Goal: Information Seeking & Learning: Learn about a topic

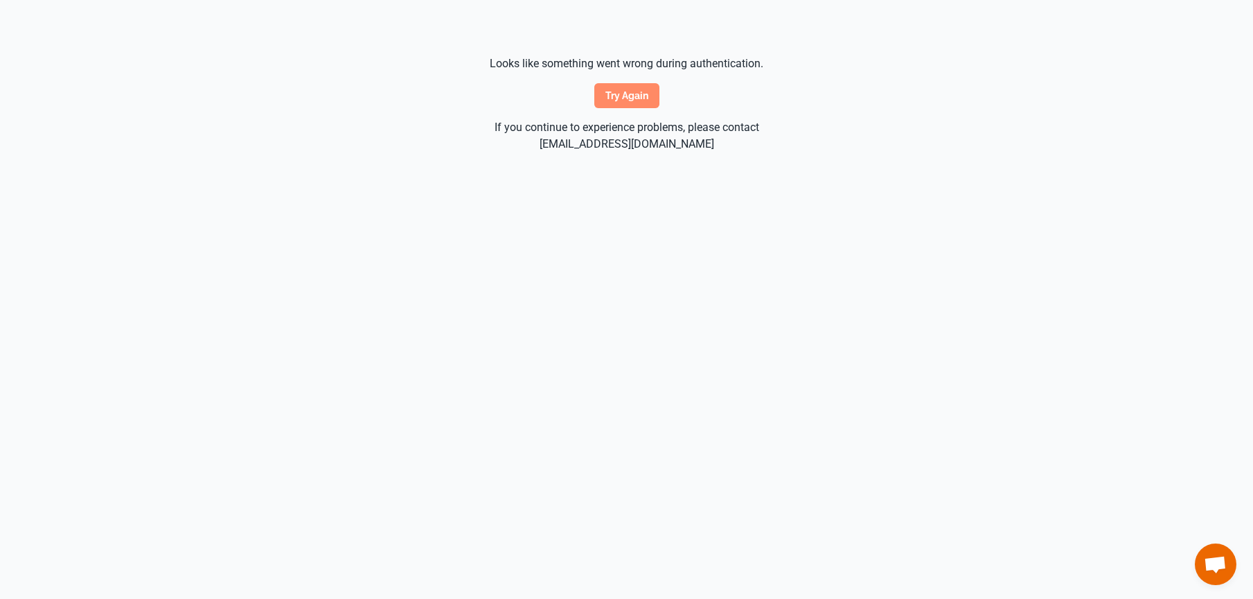
click at [630, 96] on button "Try again" at bounding box center [626, 95] width 65 height 25
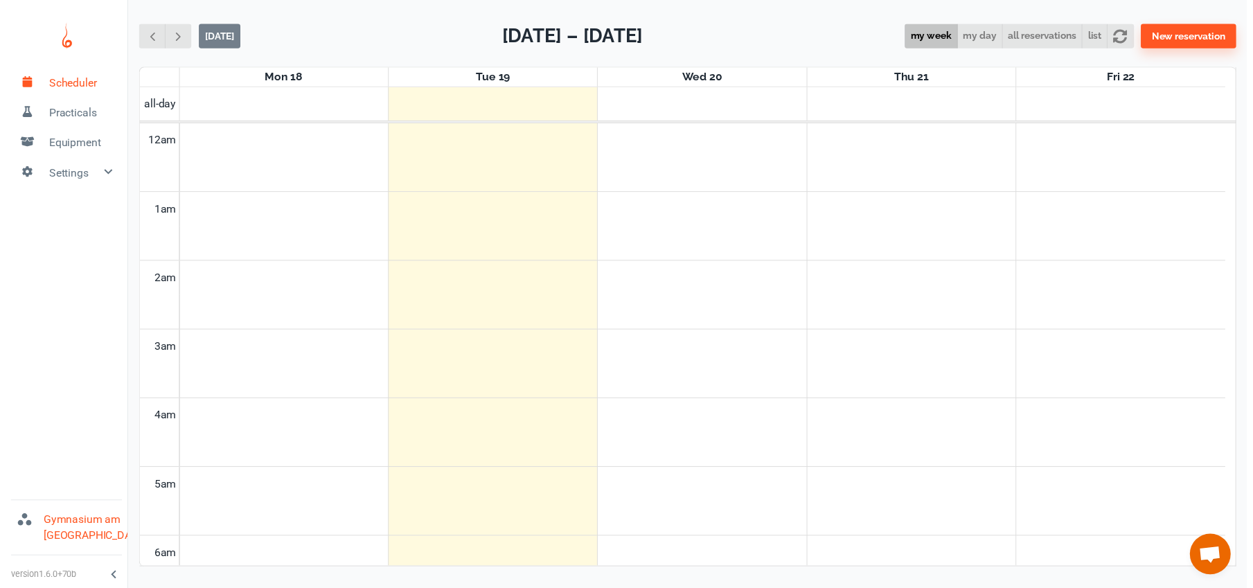
scroll to position [560, 0]
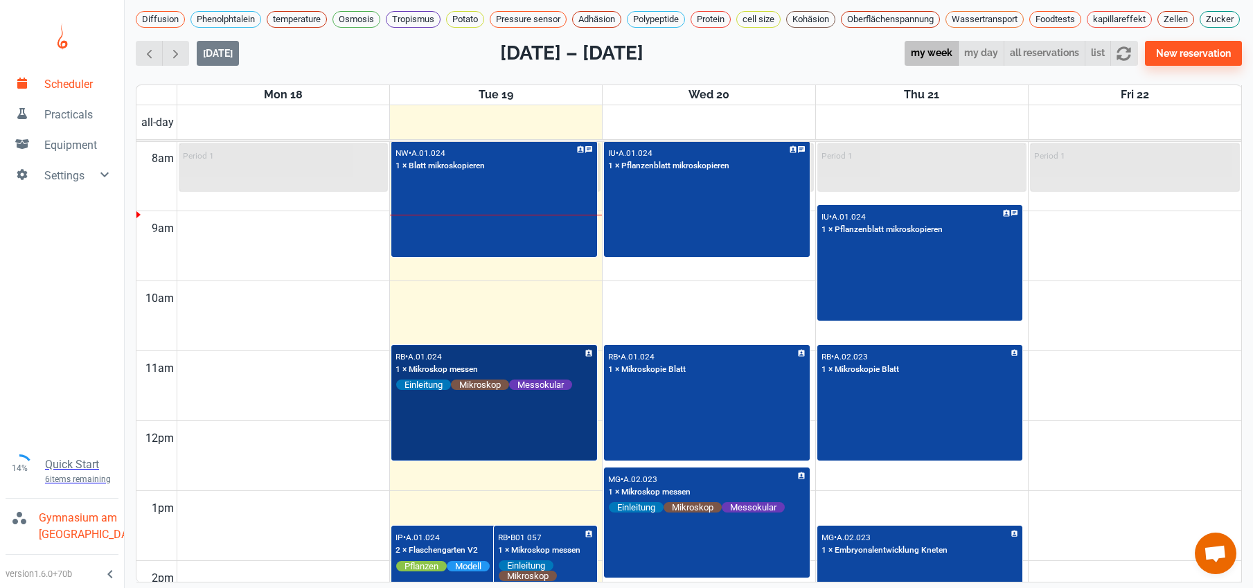
click at [514, 422] on div "RB • A.01.024 1 × Mikroskop messen Einleitung Mikroskop Messokular" at bounding box center [494, 403] width 203 height 114
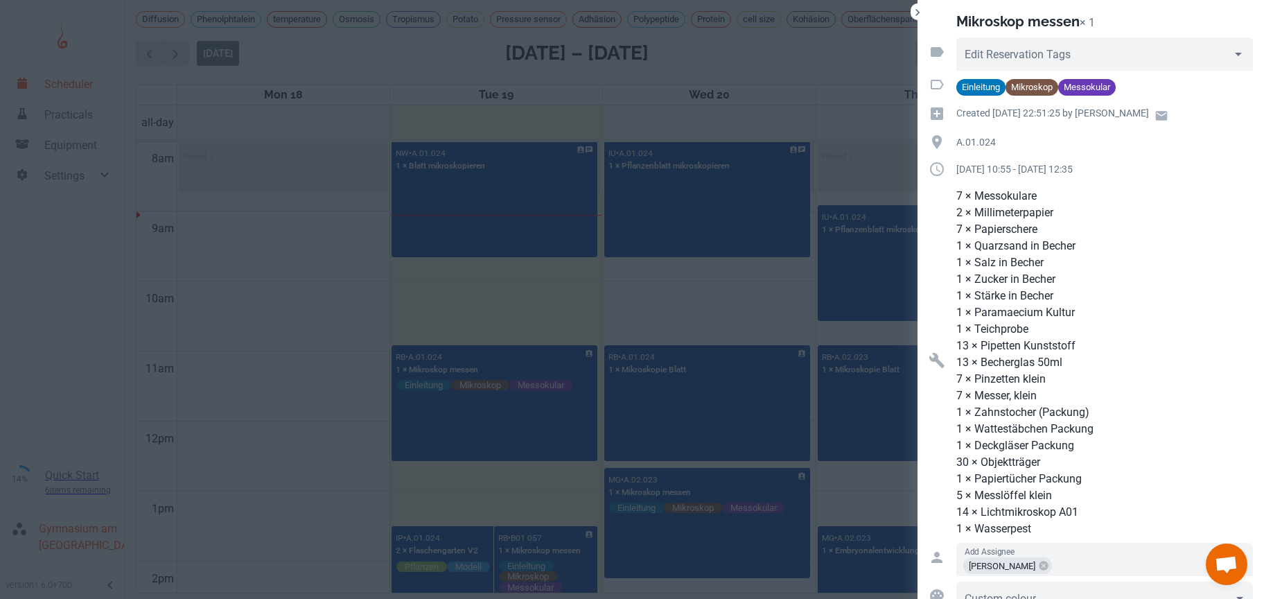
click at [341, 377] on div at bounding box center [632, 299] width 1264 height 599
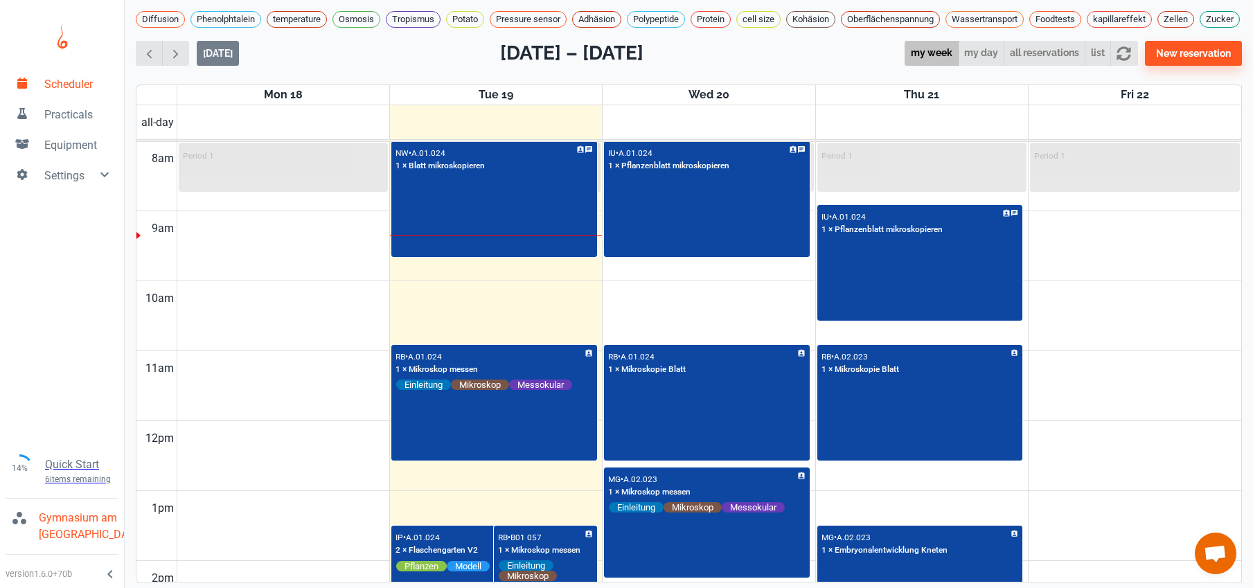
scroll to position [827, 0]
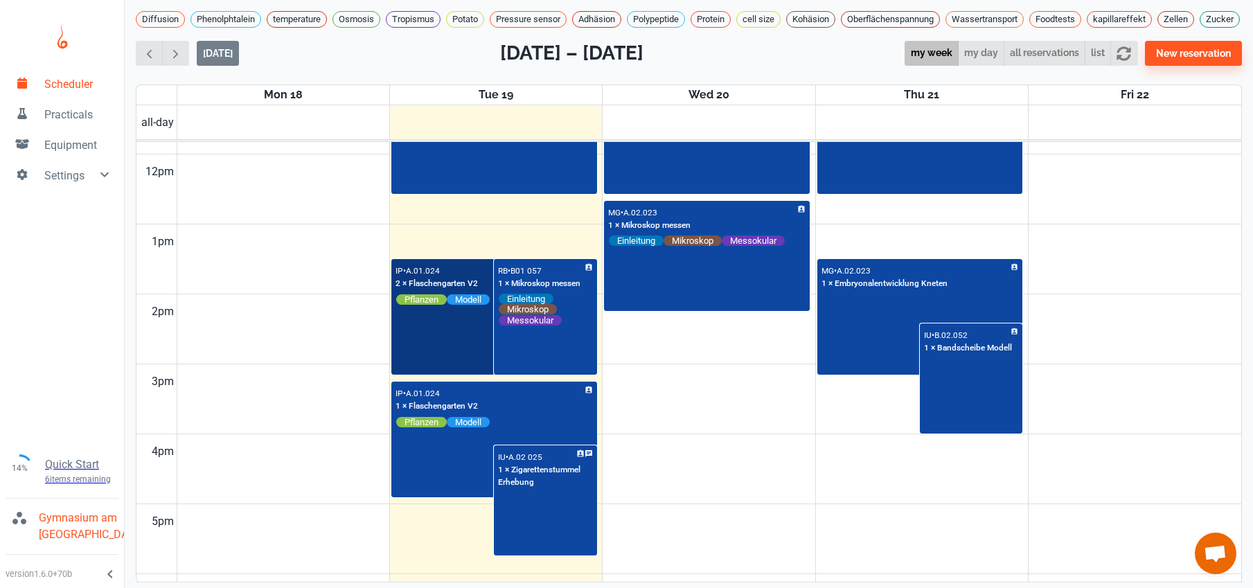
click at [468, 364] on div "IP • A.01.024 2 × Flaschengarten V2 Pflanzen Modell" at bounding box center [494, 317] width 203 height 114
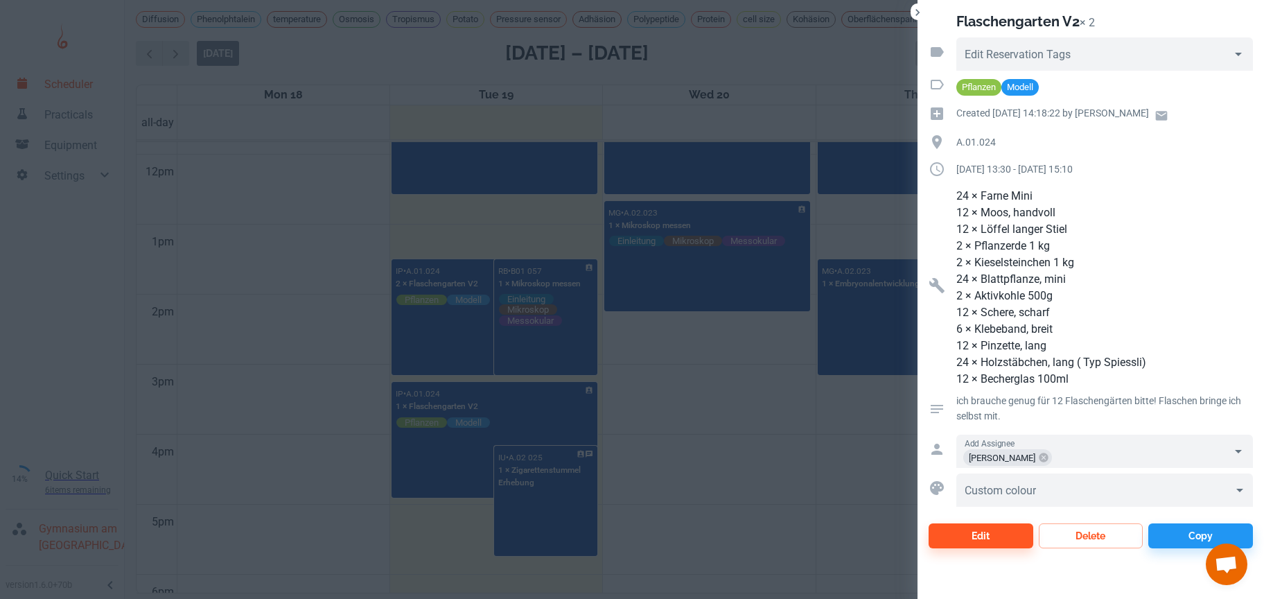
click at [447, 486] on div at bounding box center [632, 299] width 1264 height 599
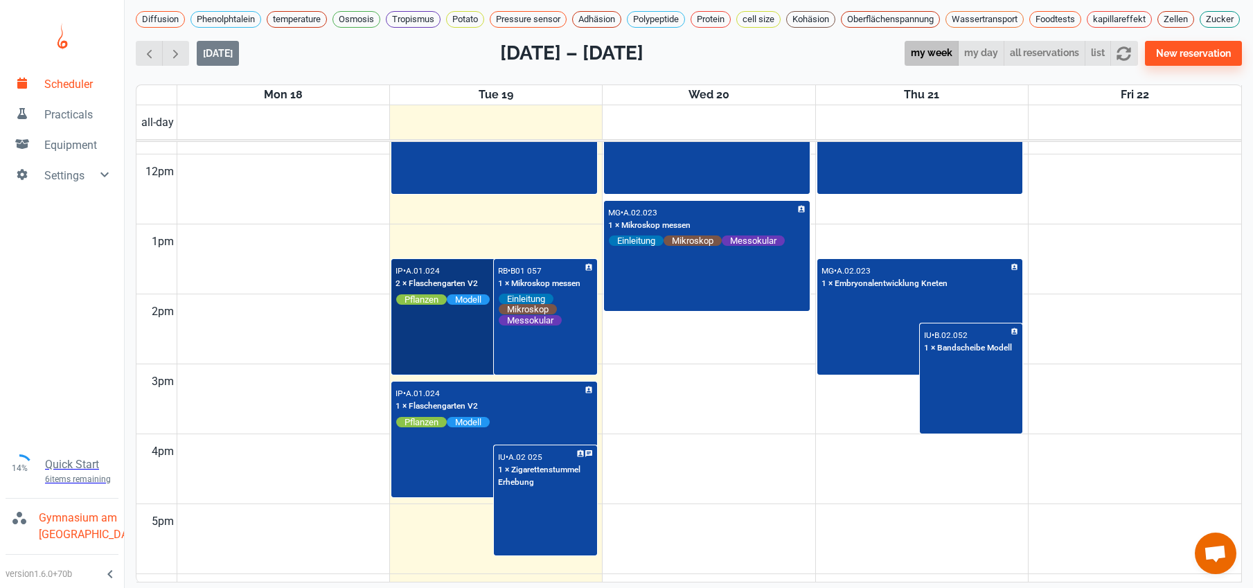
click at [423, 365] on div "IP • A.01.024 2 × Flaschengarten V2 Pflanzen Modell" at bounding box center [494, 317] width 203 height 114
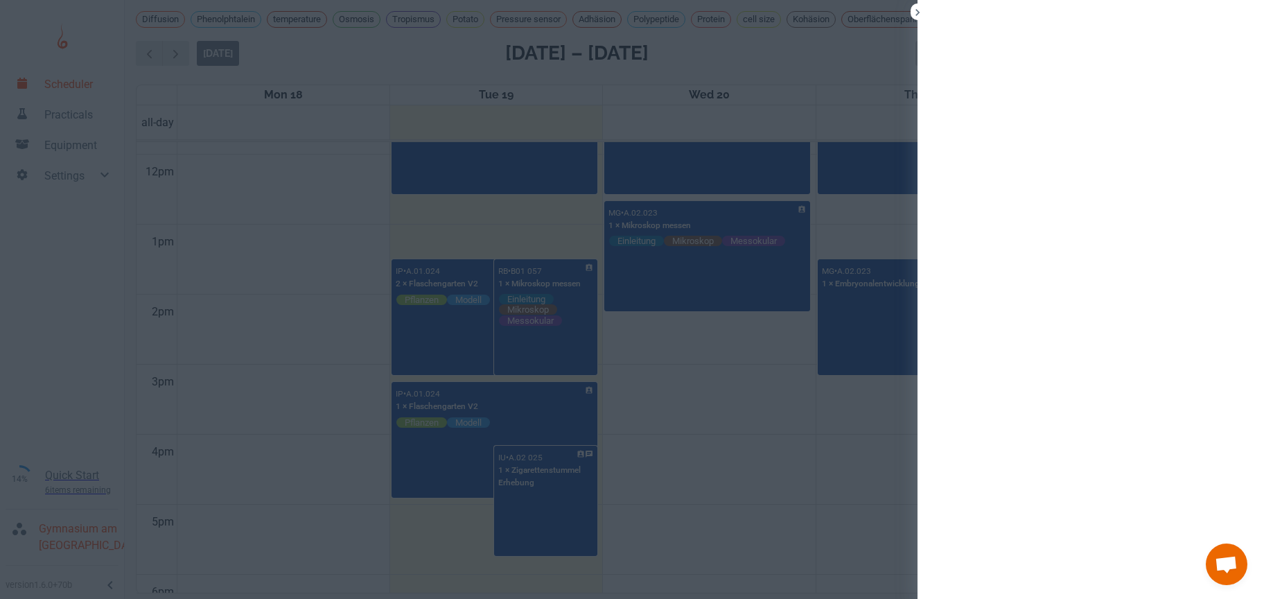
click at [423, 365] on div at bounding box center [632, 299] width 1264 height 599
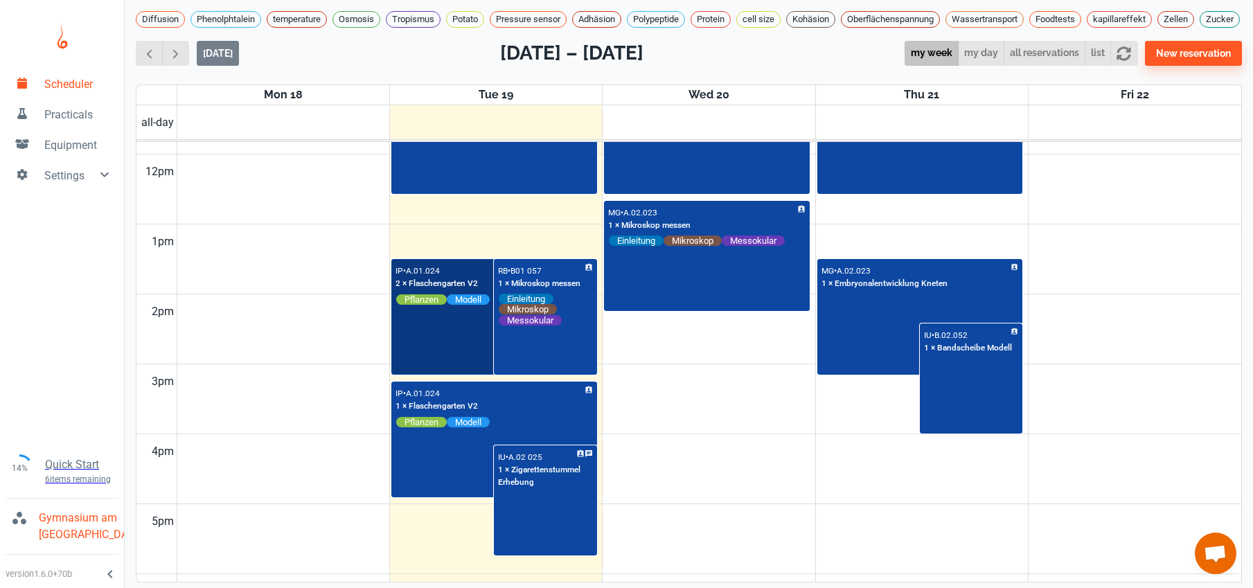
click at [423, 365] on div "IP • A.01.024 2 × Flaschengarten V2 Pflanzen Modell" at bounding box center [494, 317] width 203 height 114
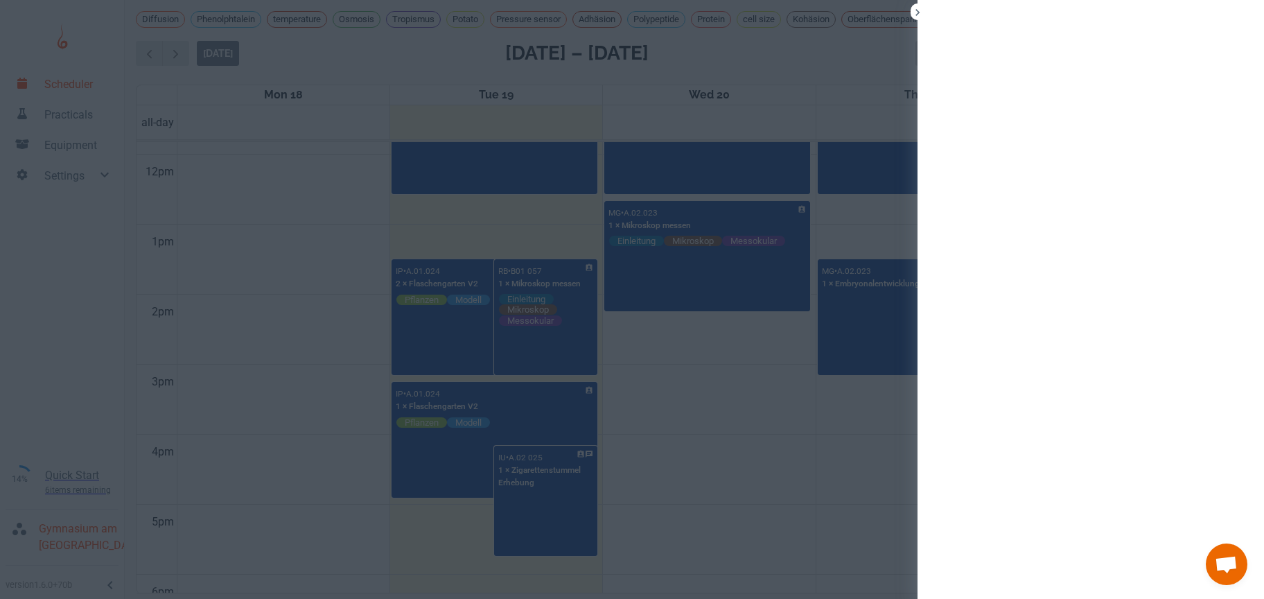
click at [441, 497] on div at bounding box center [632, 299] width 1264 height 599
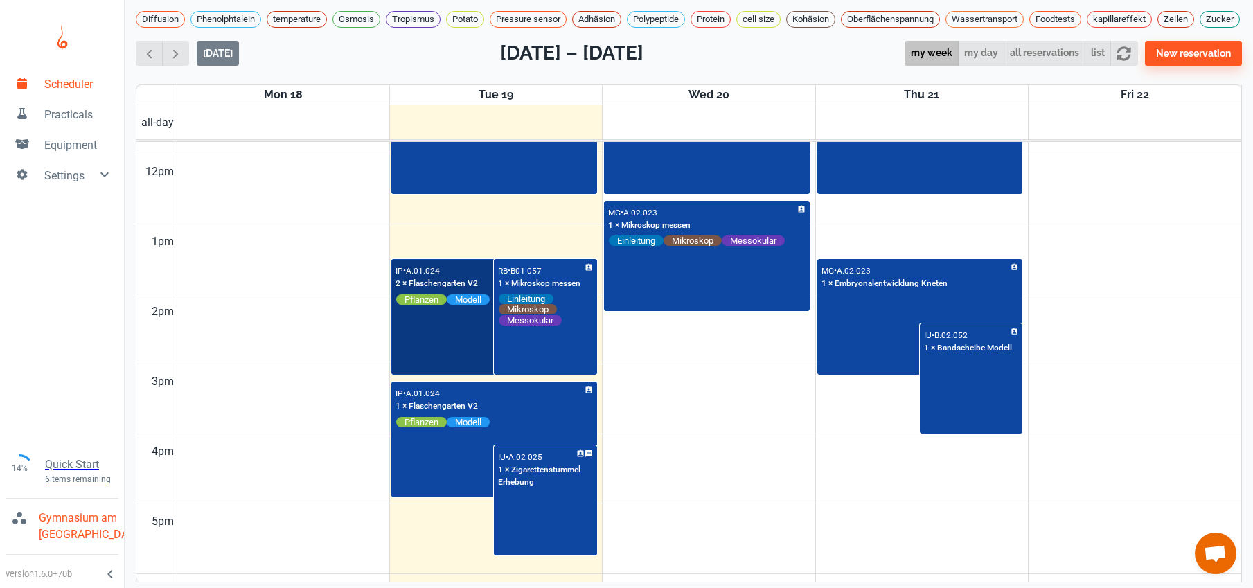
click at [442, 355] on div "IP • A.01.024 2 × Flaschengarten V2 Pflanzen Modell" at bounding box center [494, 317] width 203 height 114
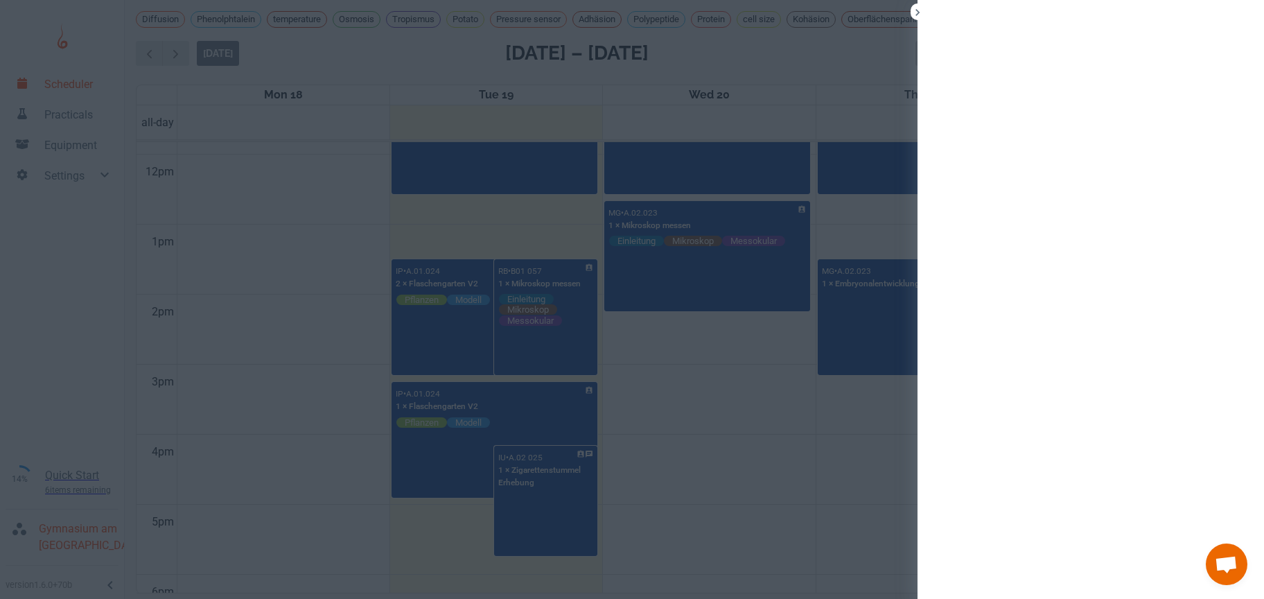
click at [457, 480] on div at bounding box center [632, 299] width 1264 height 599
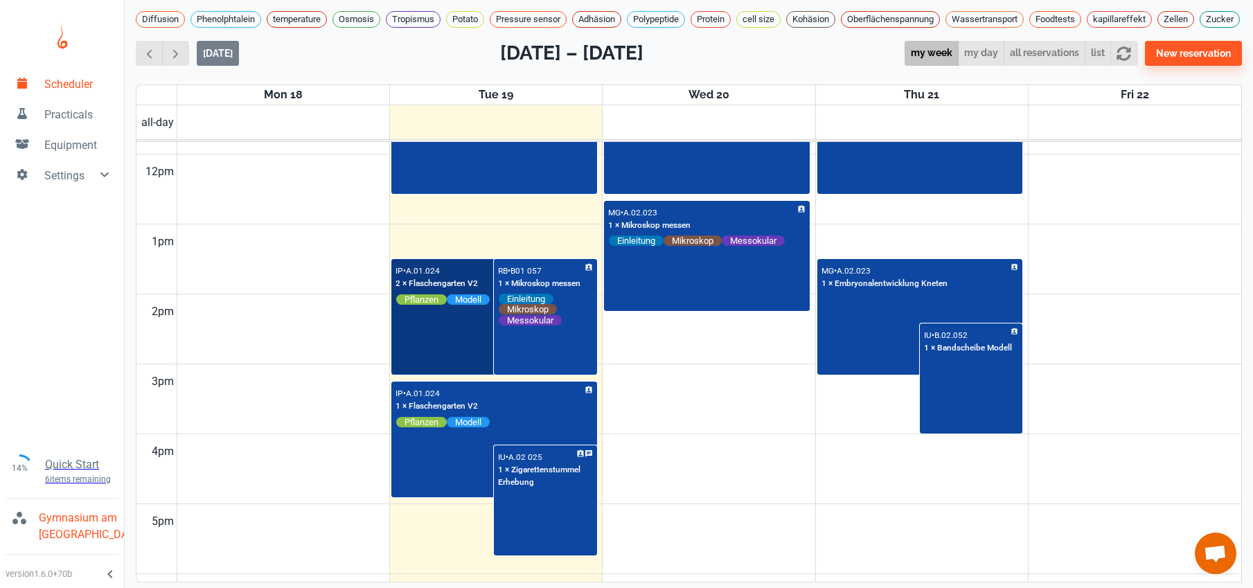
click at [463, 362] on div "IP • A.01.024 2 × Flaschengarten V2 Pflanzen Modell" at bounding box center [494, 317] width 203 height 114
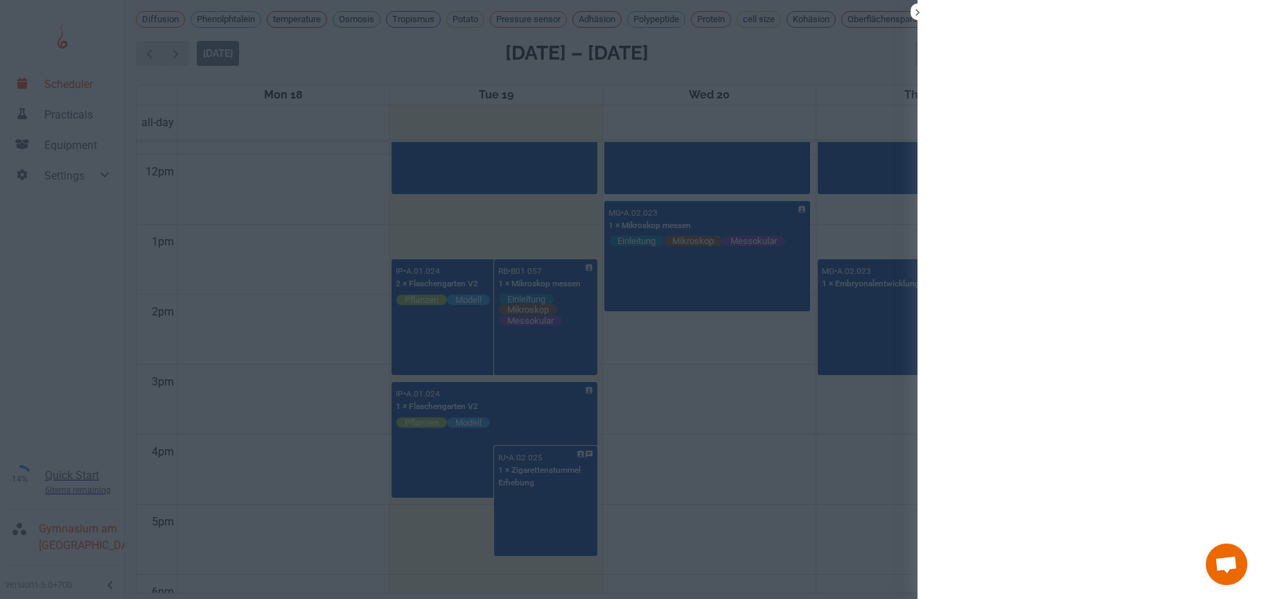
click at [454, 482] on div at bounding box center [632, 299] width 1264 height 599
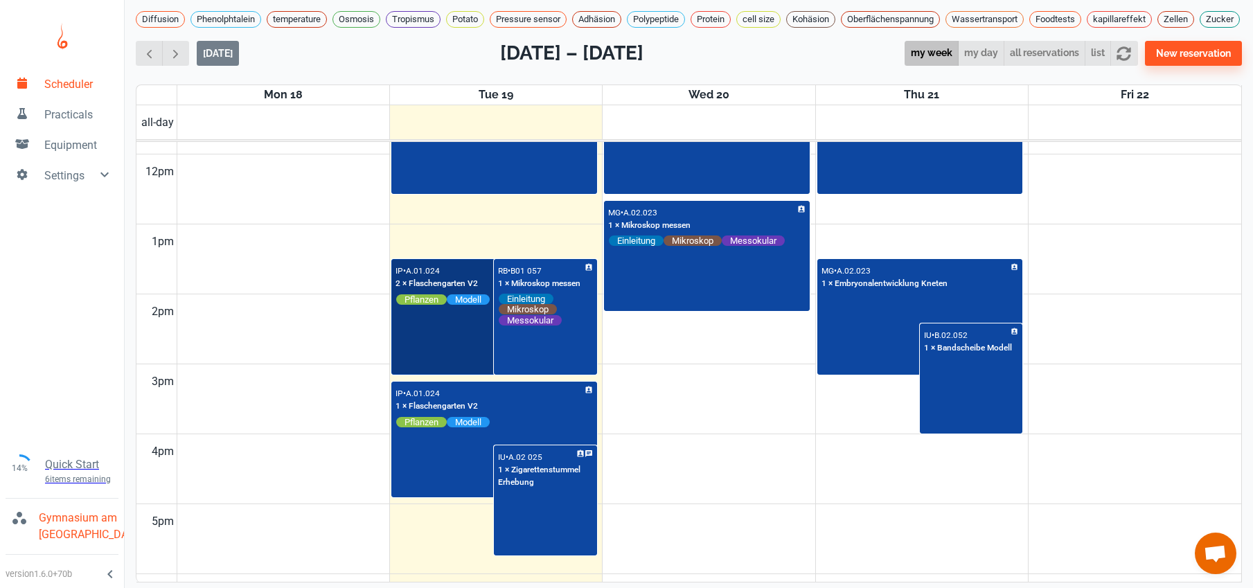
click at [443, 363] on div "IP • A.01.024 2 × Flaschengarten V2 Pflanzen Modell" at bounding box center [494, 317] width 203 height 114
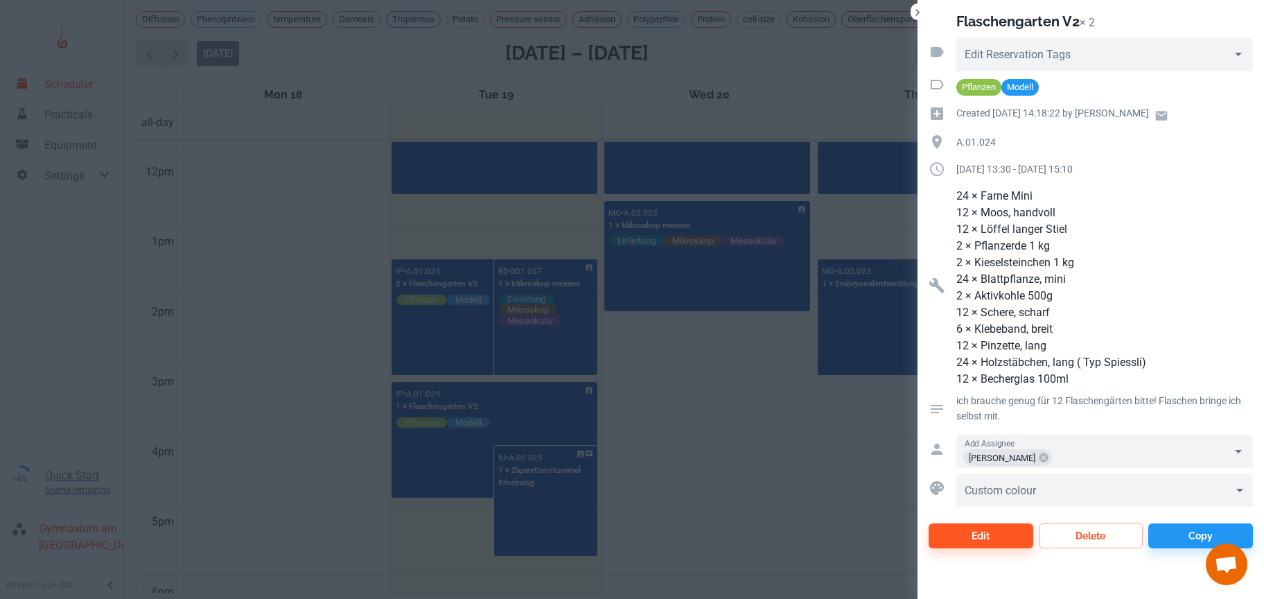
click at [678, 449] on div at bounding box center [632, 299] width 1264 height 599
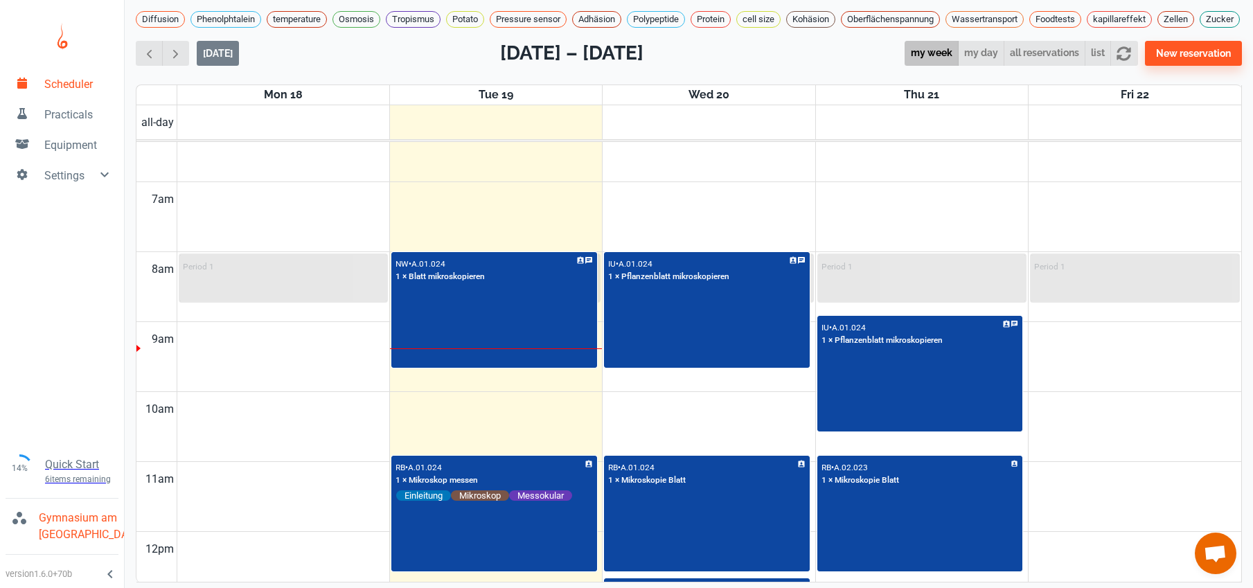
scroll to position [402, 0]
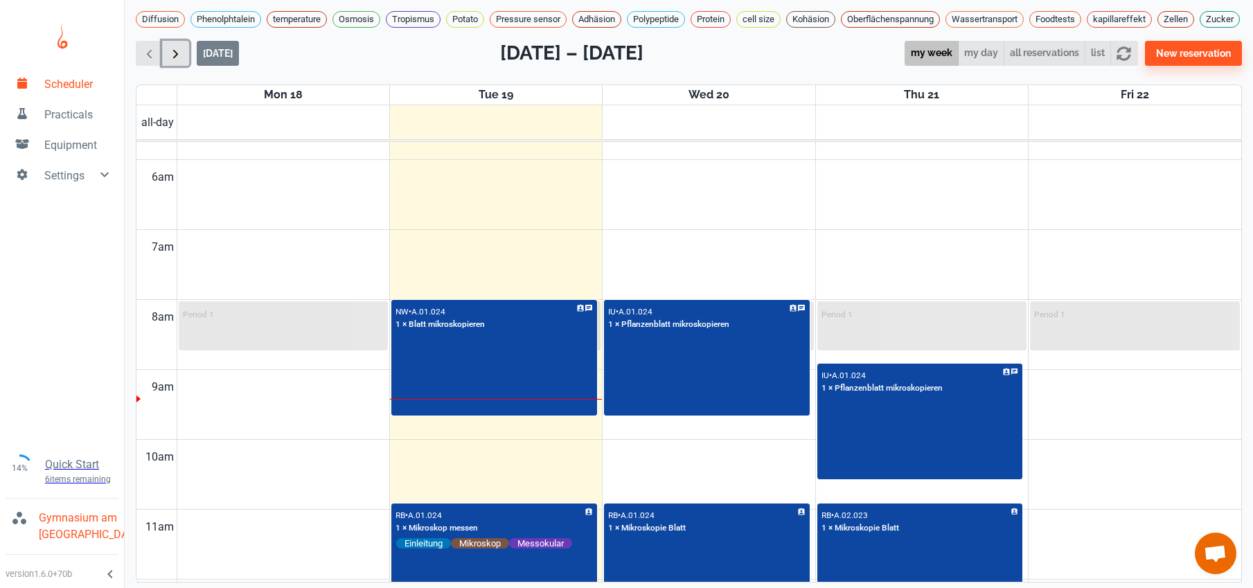
click at [181, 61] on span "button" at bounding box center [175, 53] width 15 height 15
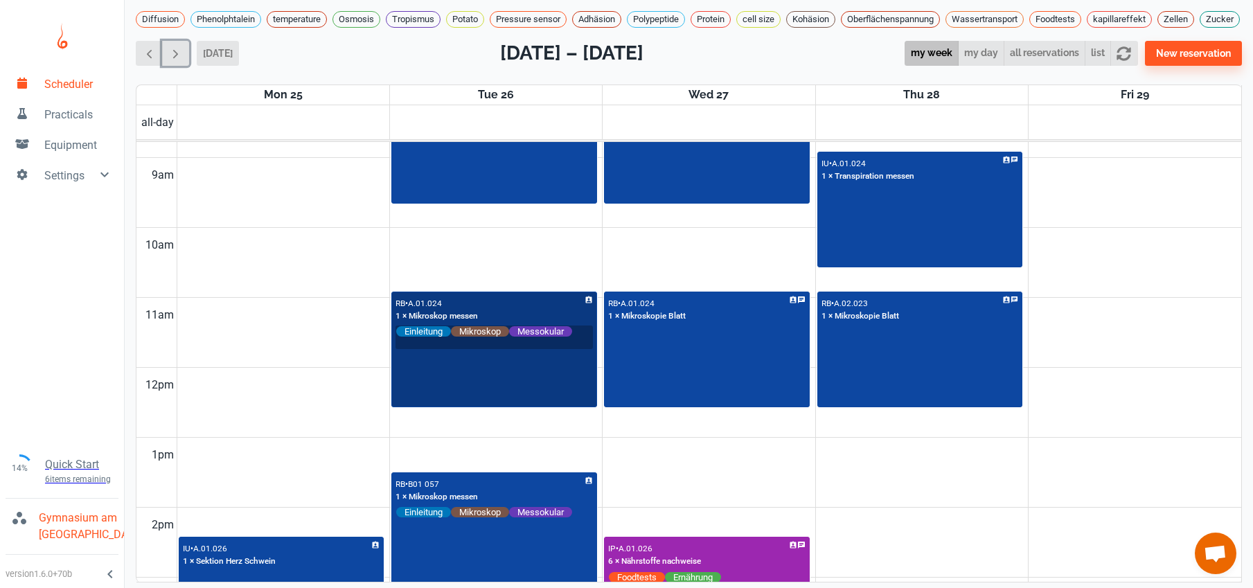
scroll to position [949, 0]
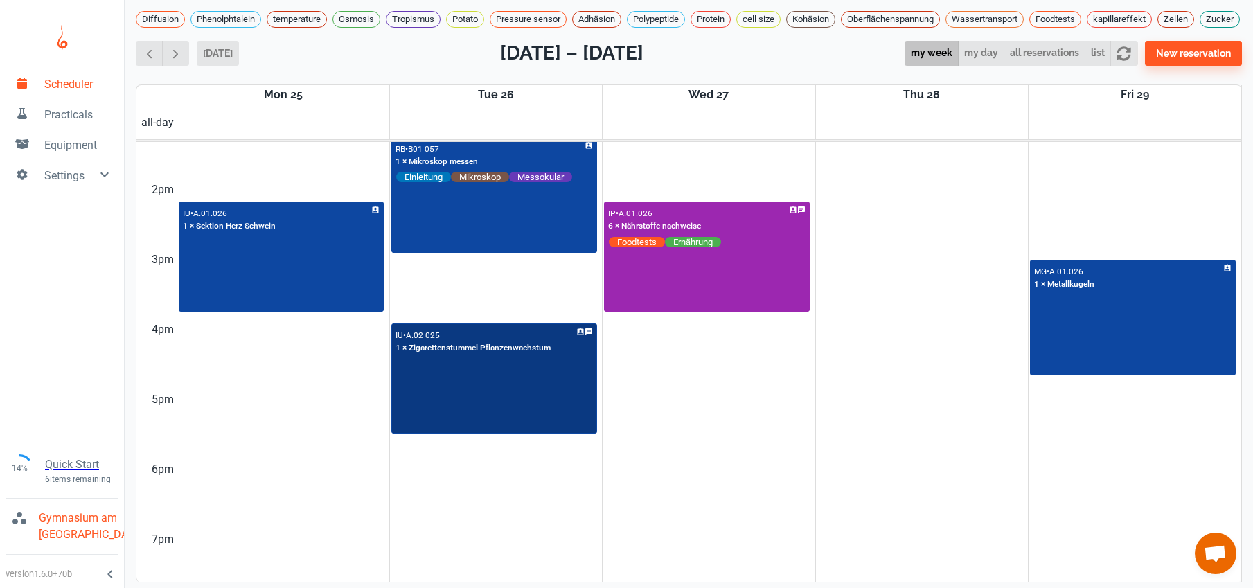
click at [558, 392] on div "IU • A.02 025 1 × Zigarettenstummel Pflanzenwachstum" at bounding box center [494, 379] width 203 height 108
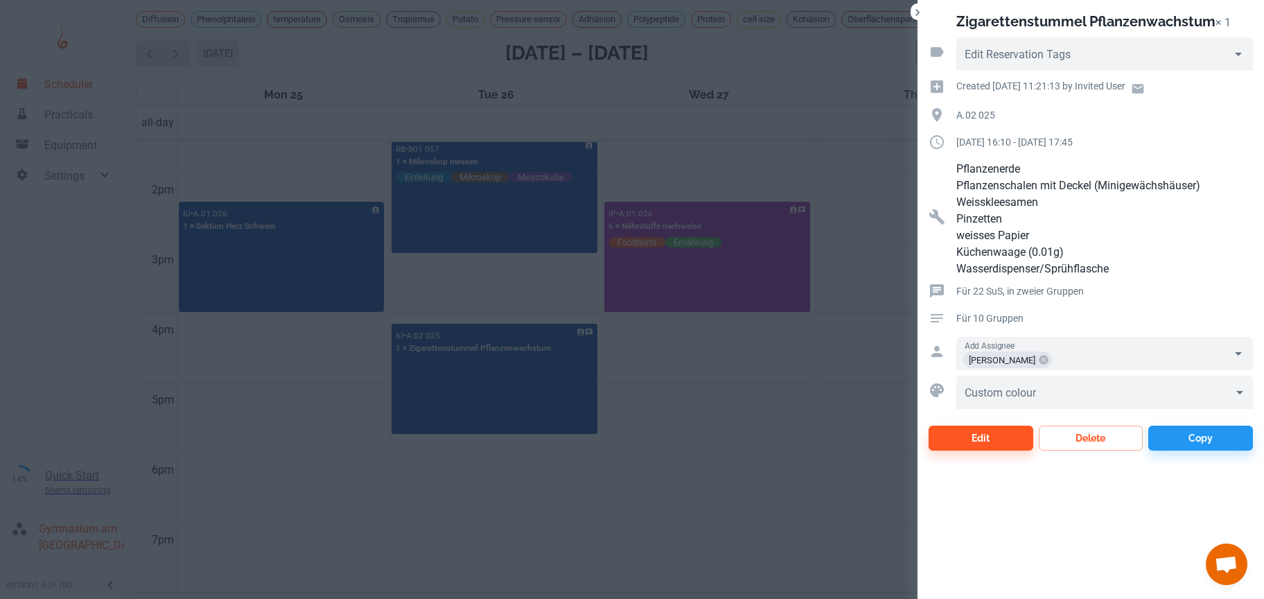
click at [614, 405] on div at bounding box center [632, 299] width 1264 height 599
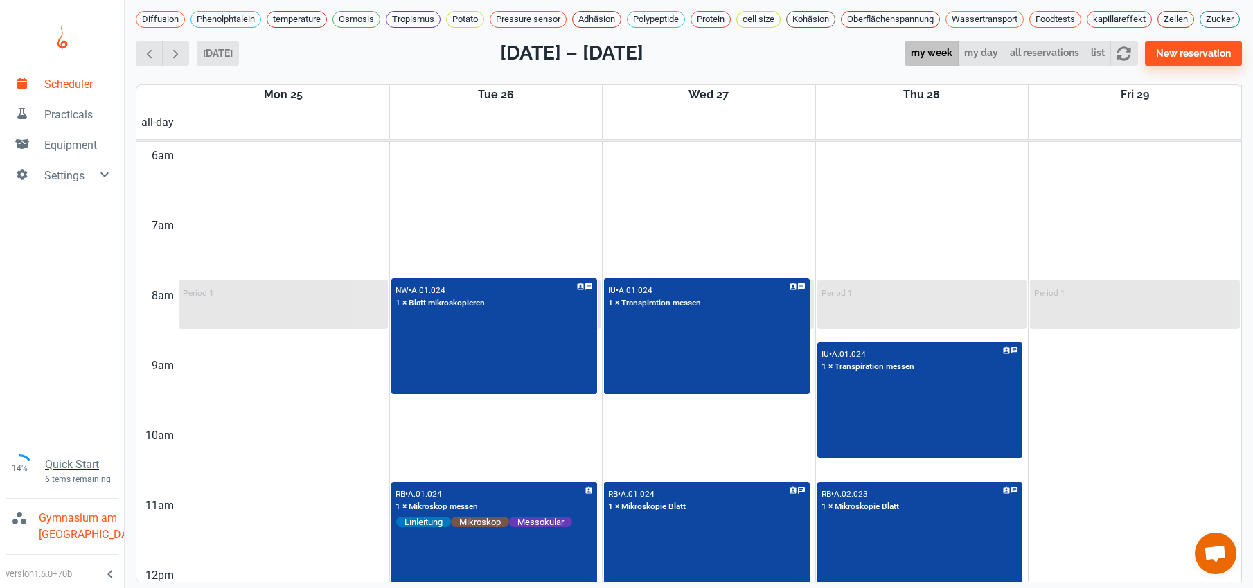
scroll to position [445, 0]
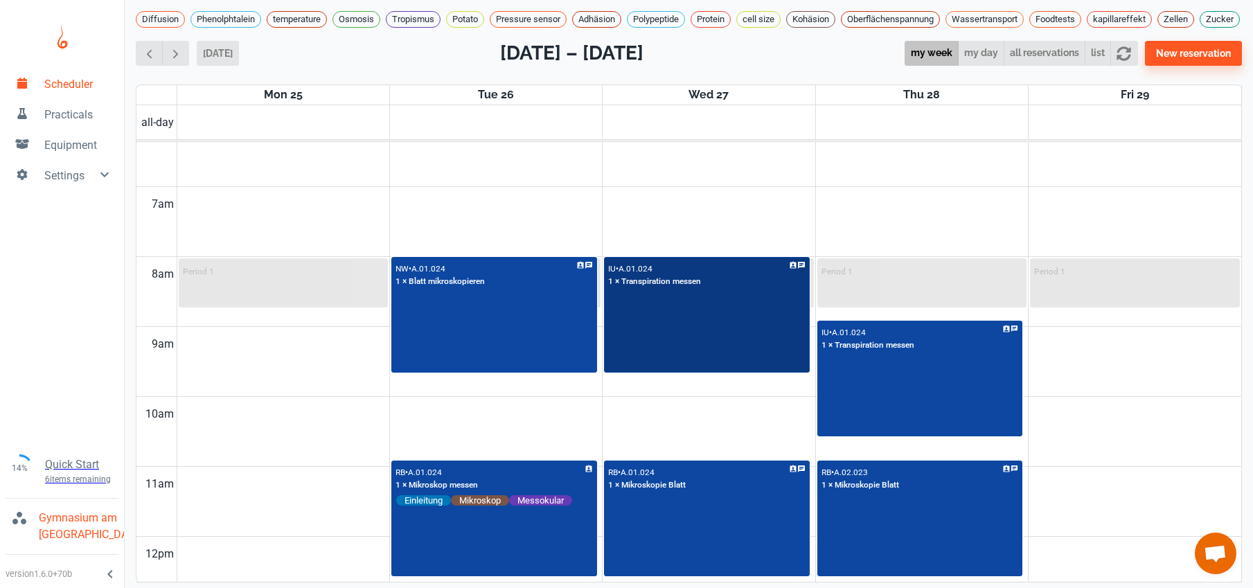
click at [749, 333] on div "IU • A.01.024 1 × Transpiration messen" at bounding box center [706, 315] width 203 height 114
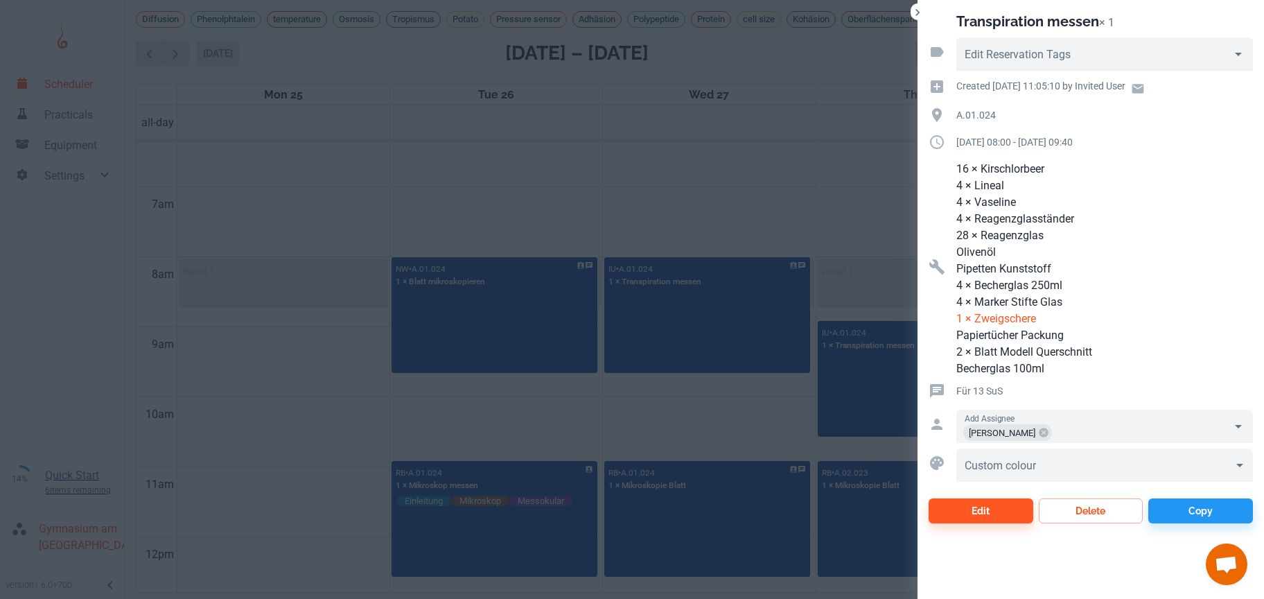
click at [732, 211] on div at bounding box center [632, 299] width 1264 height 599
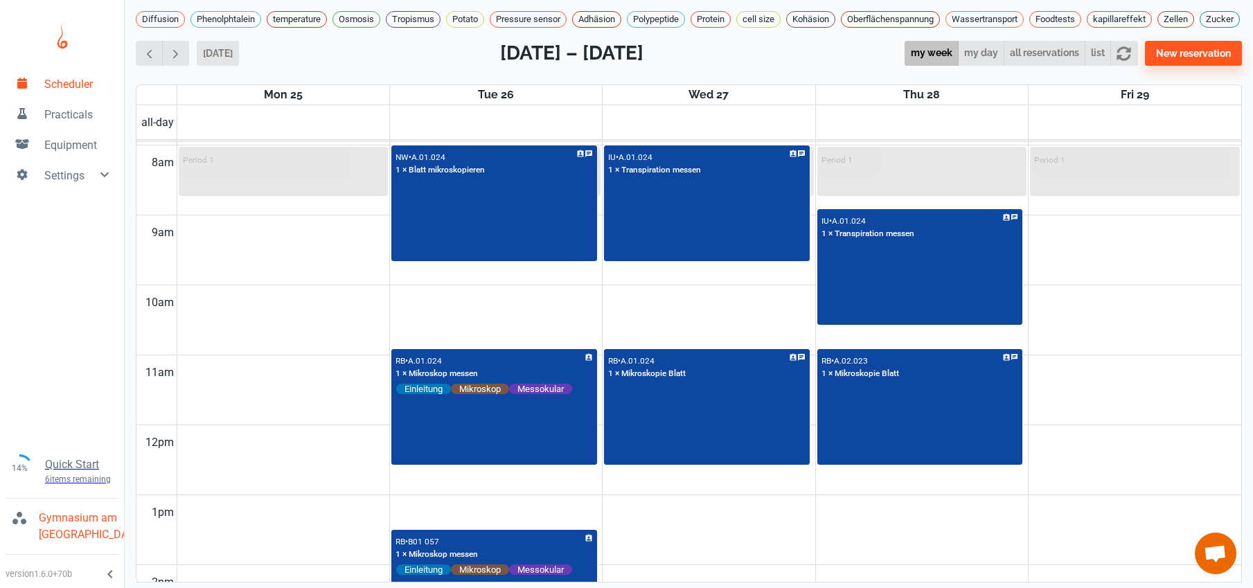
scroll to position [567, 0]
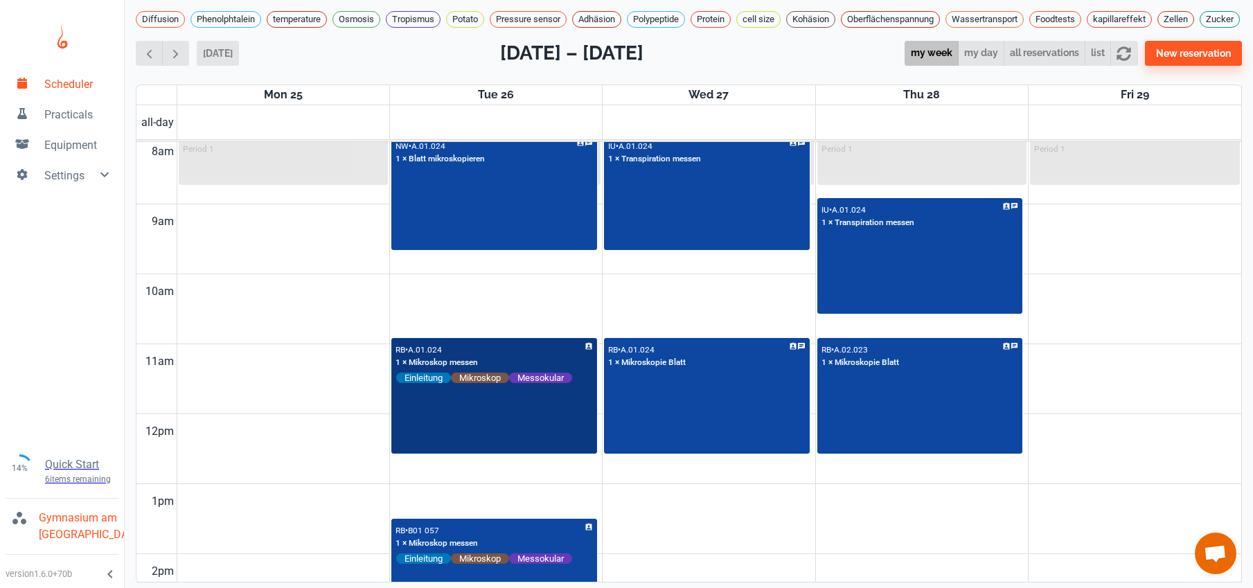
click at [533, 436] on div "RB • A.01.024 1 × Mikroskop messen Einleitung Mikroskop Messokular" at bounding box center [494, 396] width 203 height 114
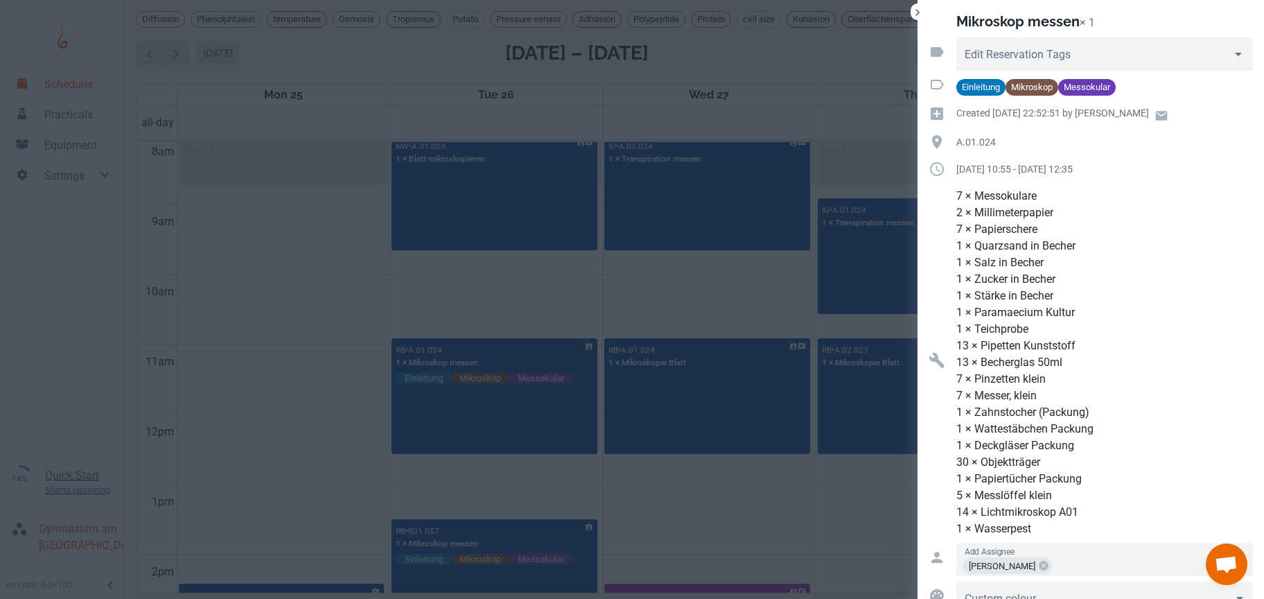
click at [282, 292] on div at bounding box center [632, 299] width 1264 height 599
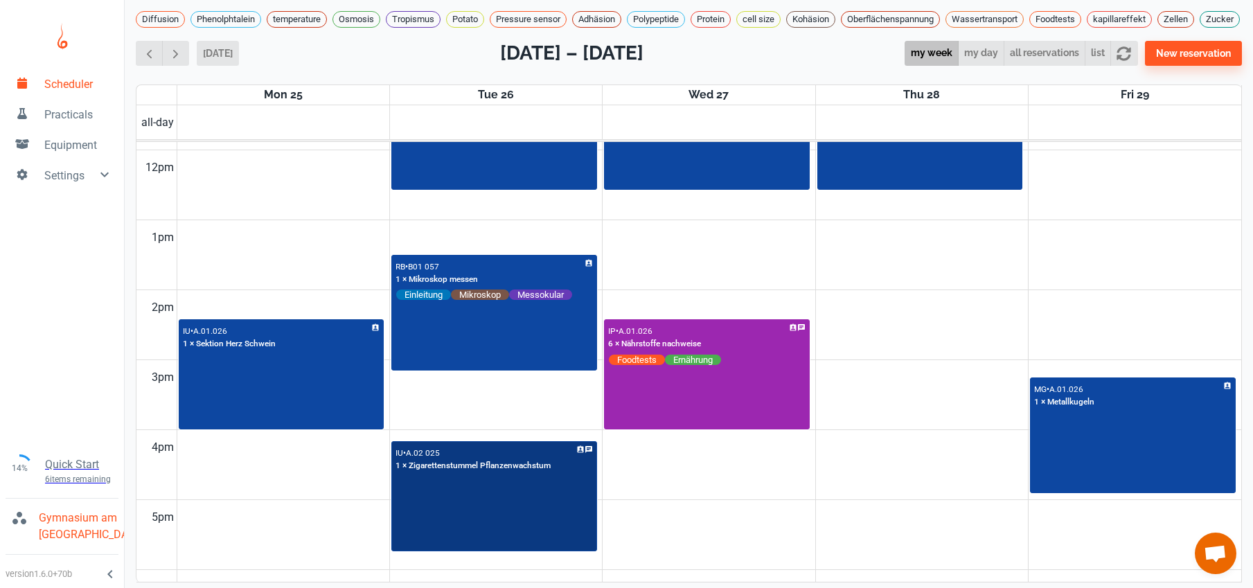
scroll to position [881, 0]
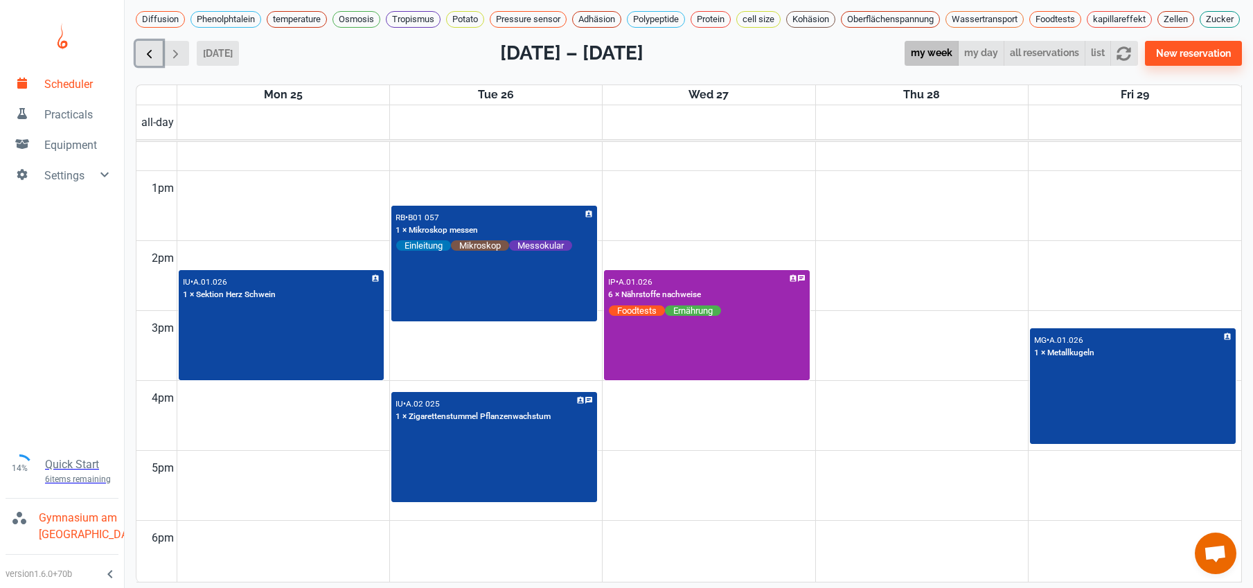
click at [156, 53] on button "button" at bounding box center [149, 54] width 27 height 26
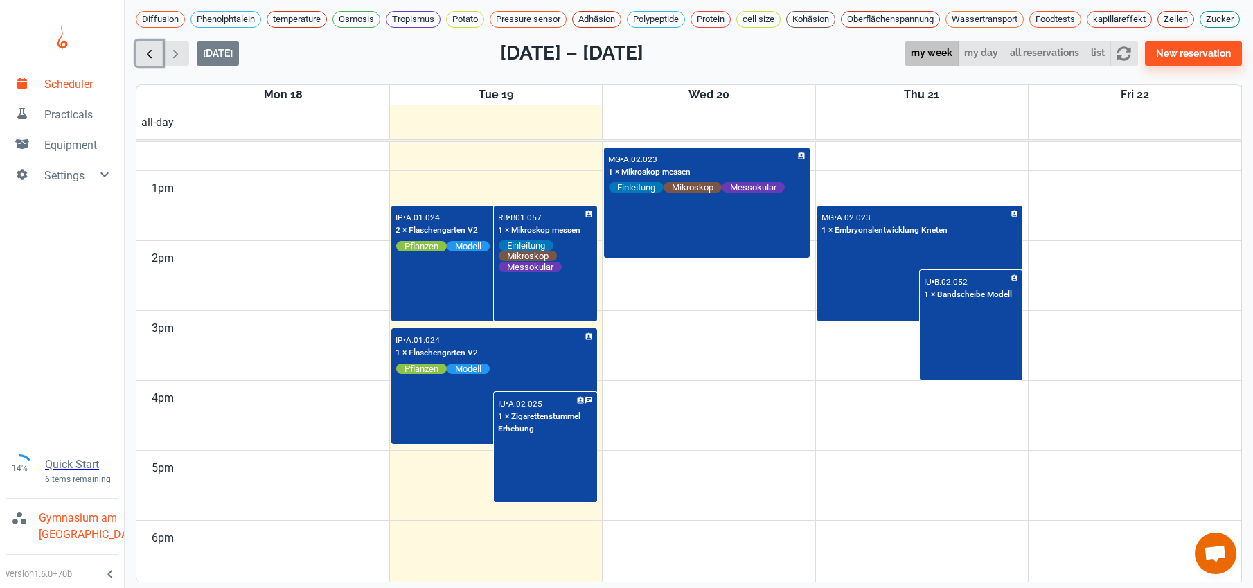
scroll to position [560, 0]
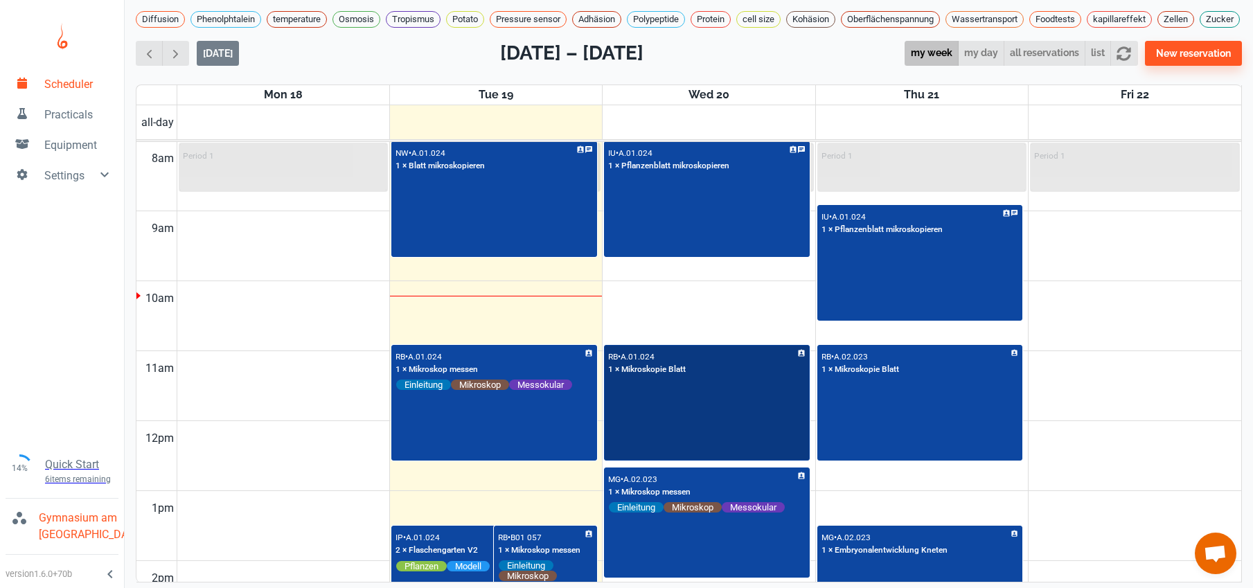
click at [678, 447] on div "RB • A.01.024 1 × Mikroskopie Blatt" at bounding box center [706, 403] width 203 height 114
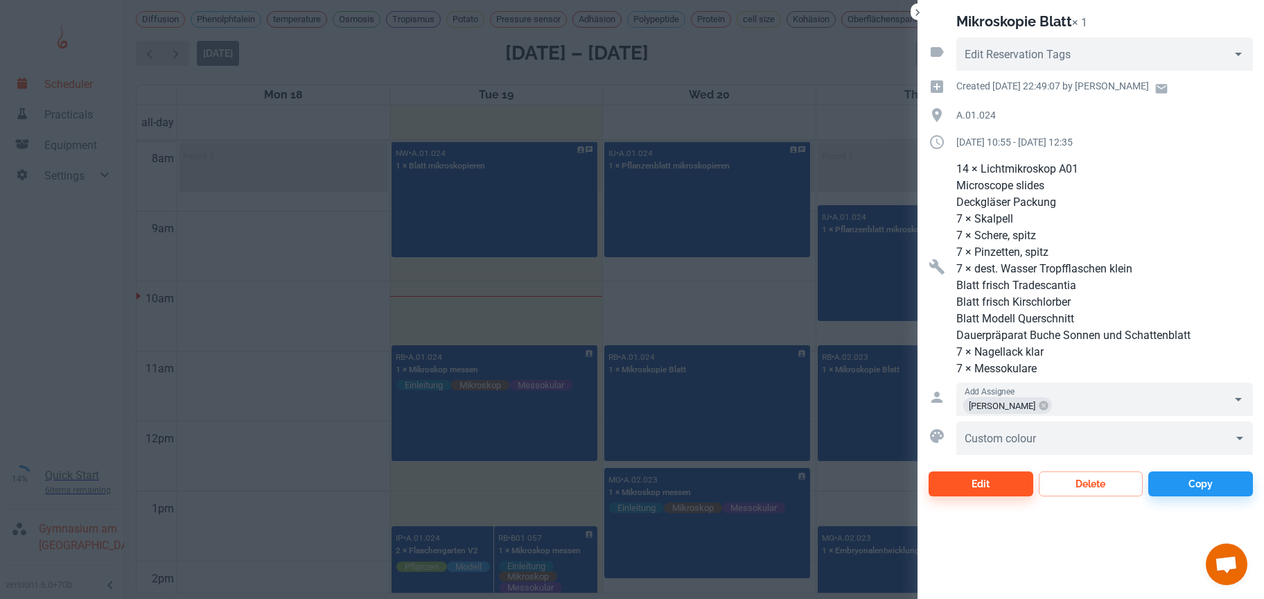
click at [707, 333] on div at bounding box center [632, 299] width 1264 height 599
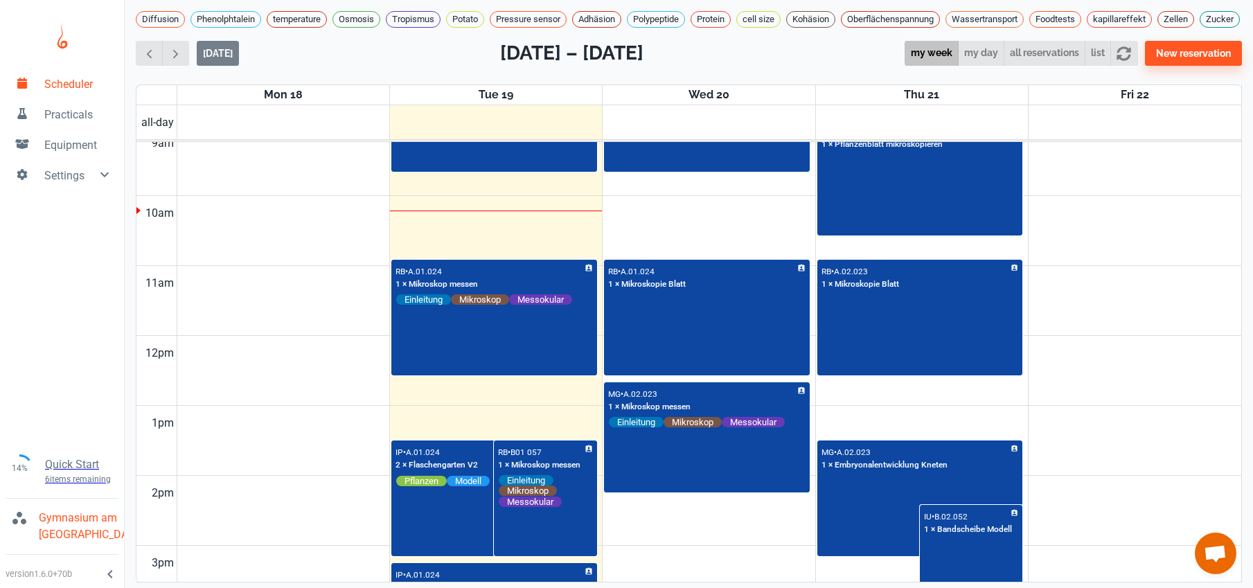
scroll to position [660, 0]
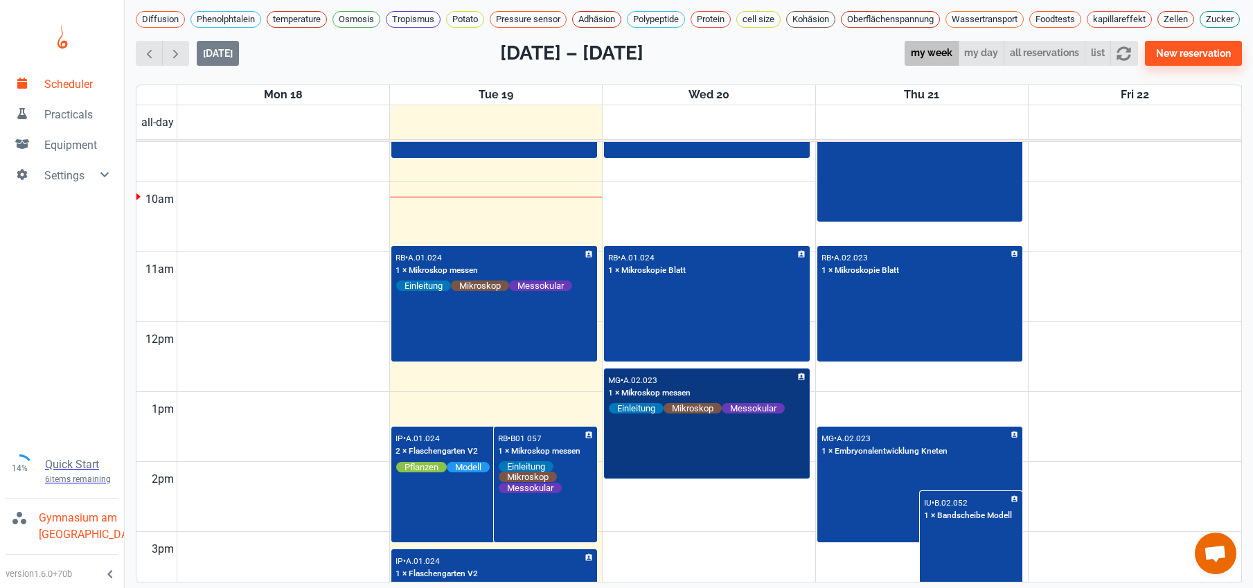
click at [671, 477] on div "MG • A.02.023 1 × Mikroskop messen Einleitung Mikroskop Messokular" at bounding box center [706, 424] width 203 height 108
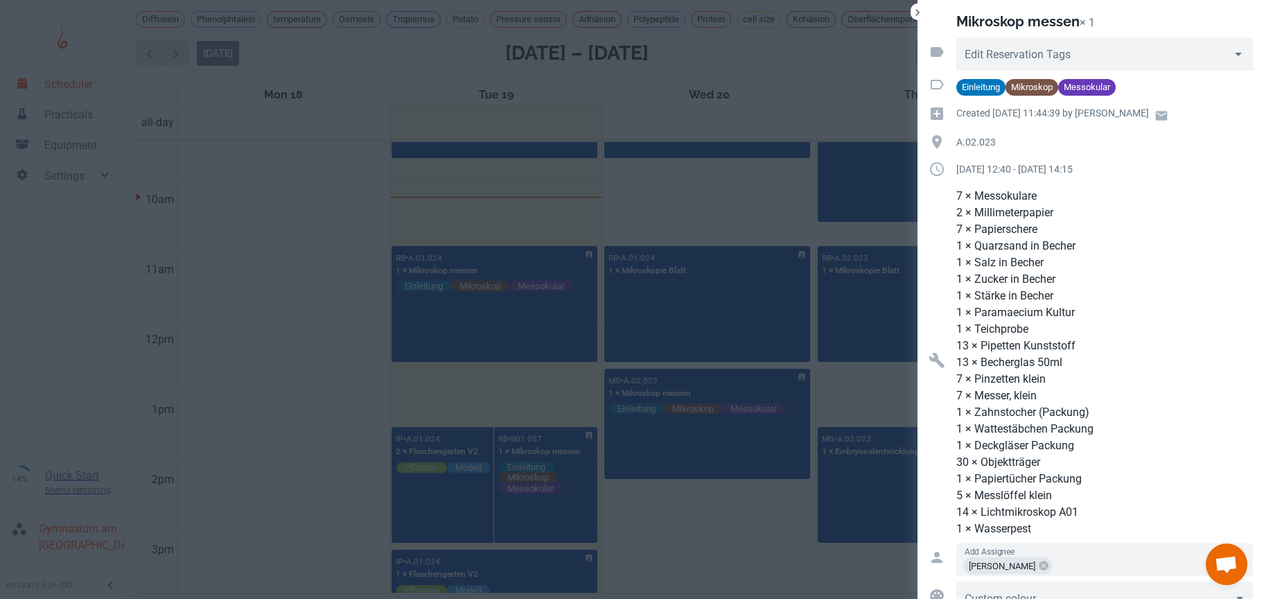
click at [675, 550] on div at bounding box center [632, 299] width 1264 height 599
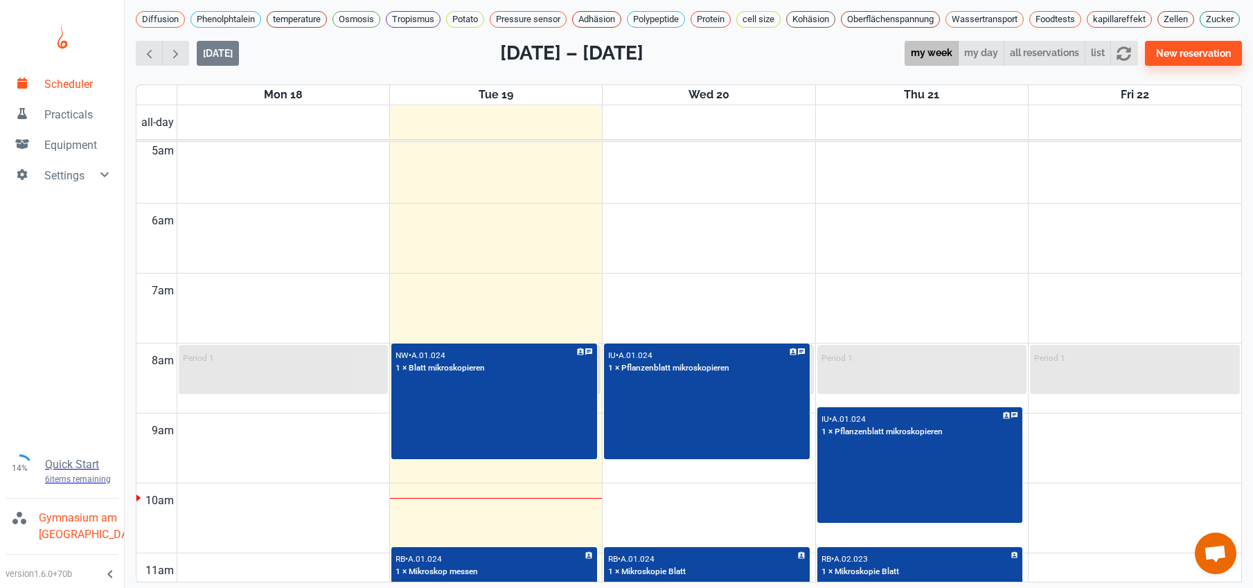
scroll to position [472, 0]
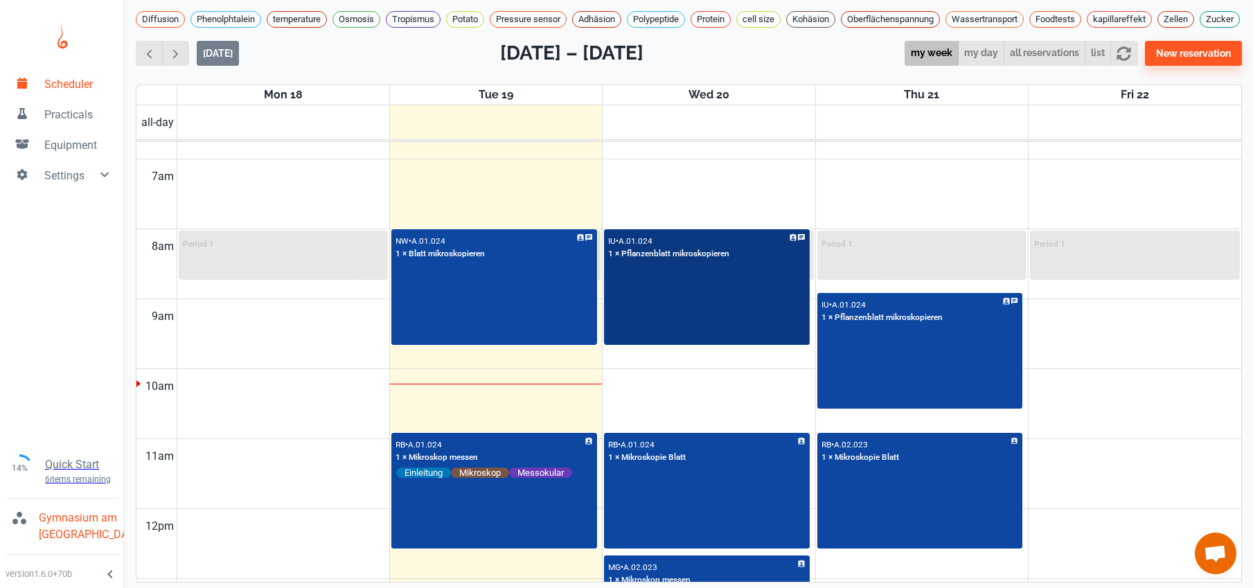
click at [689, 317] on div "IU • A.01.024 1 × Pflanzenblatt mikroskopieren" at bounding box center [706, 288] width 203 height 114
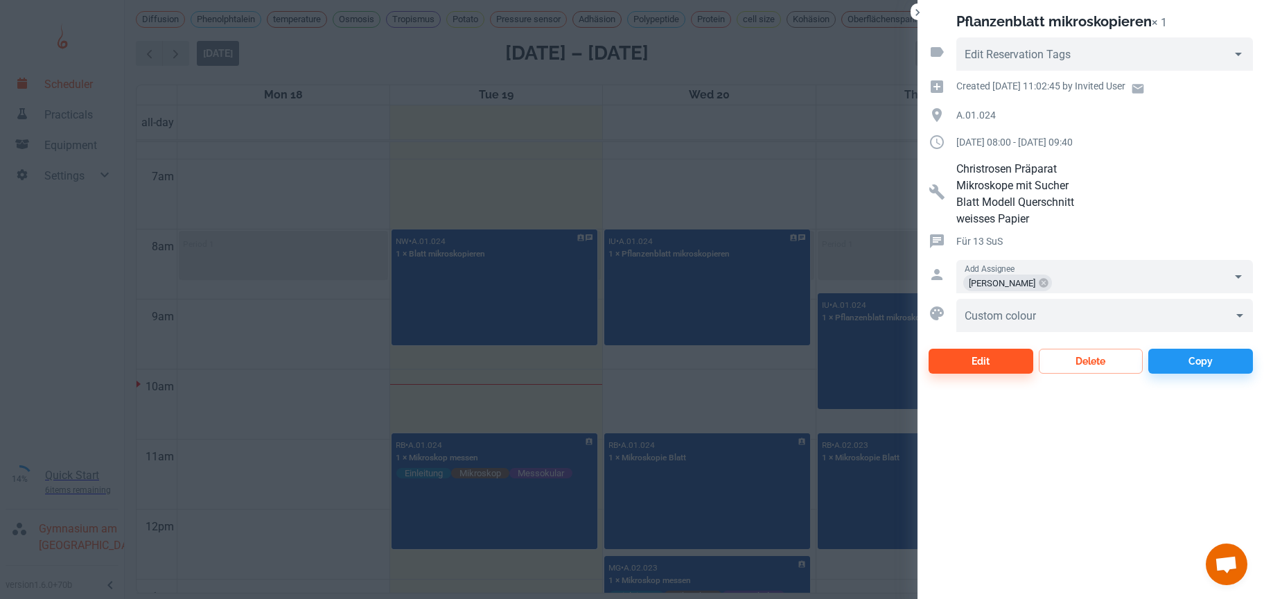
click at [675, 387] on div at bounding box center [632, 299] width 1264 height 599
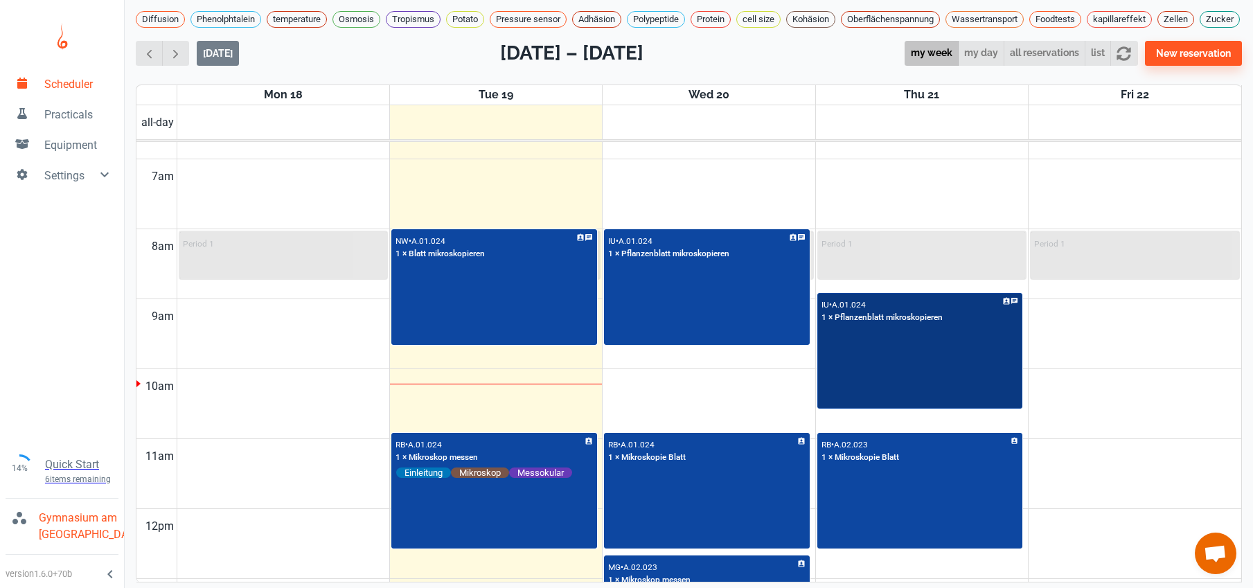
click at [856, 393] on div "IU • A.01.024 1 × Pflanzenblatt mikroskopieren" at bounding box center [920, 351] width 203 height 114
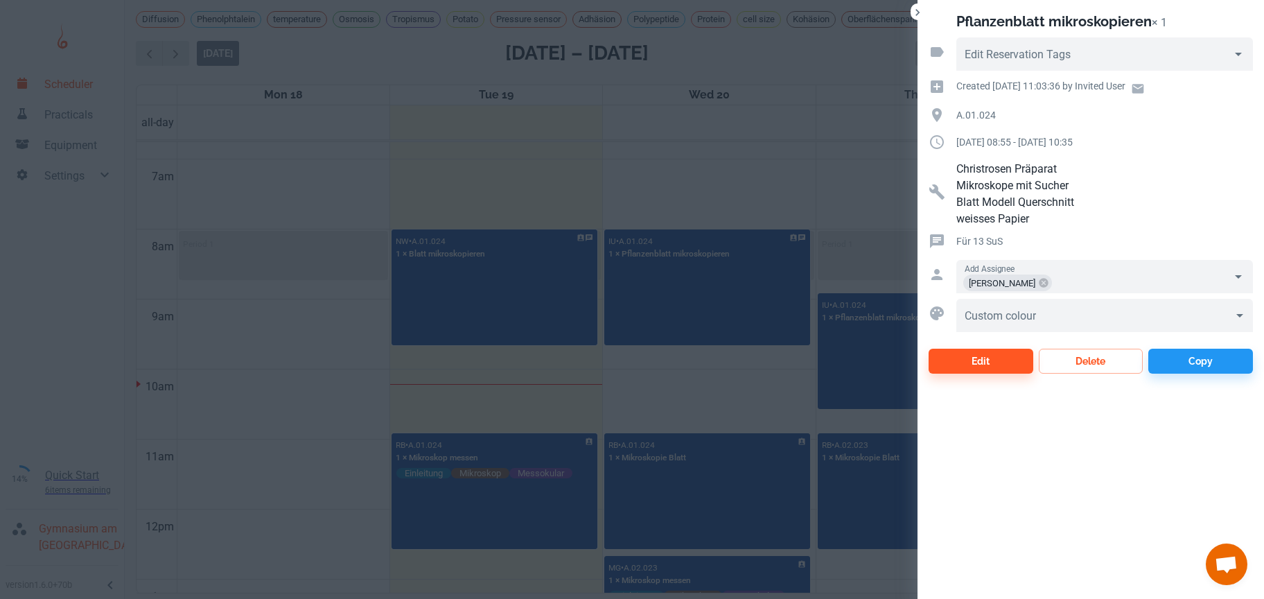
click at [739, 407] on div at bounding box center [632, 299] width 1264 height 599
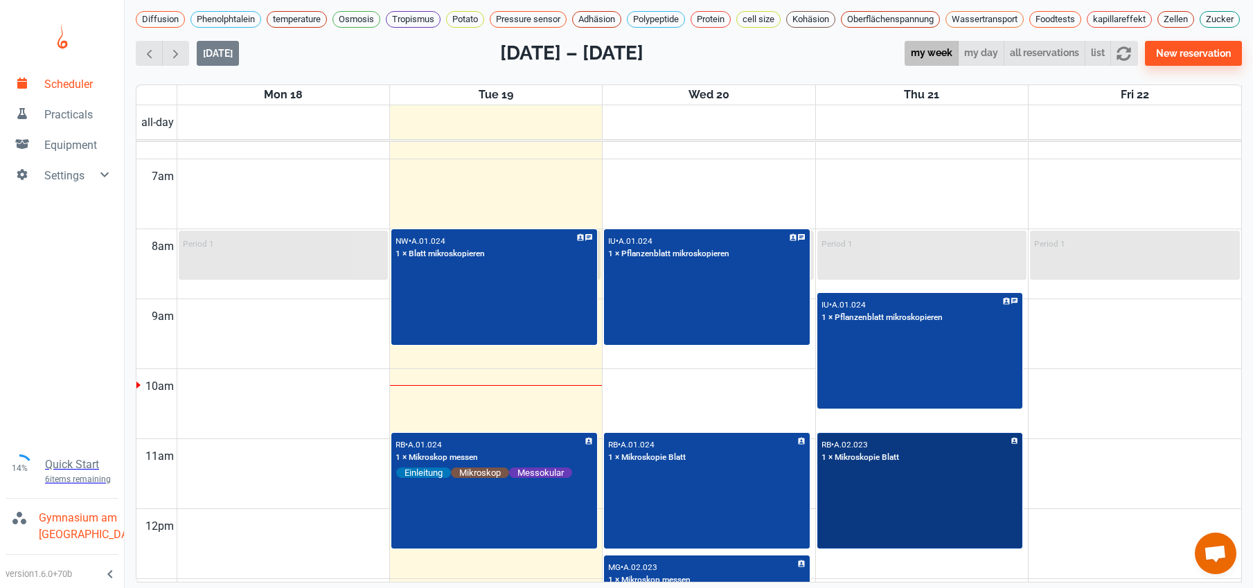
click at [887, 538] on div "RB • A.02.023 1 × Mikroskopie Blatt" at bounding box center [920, 491] width 203 height 114
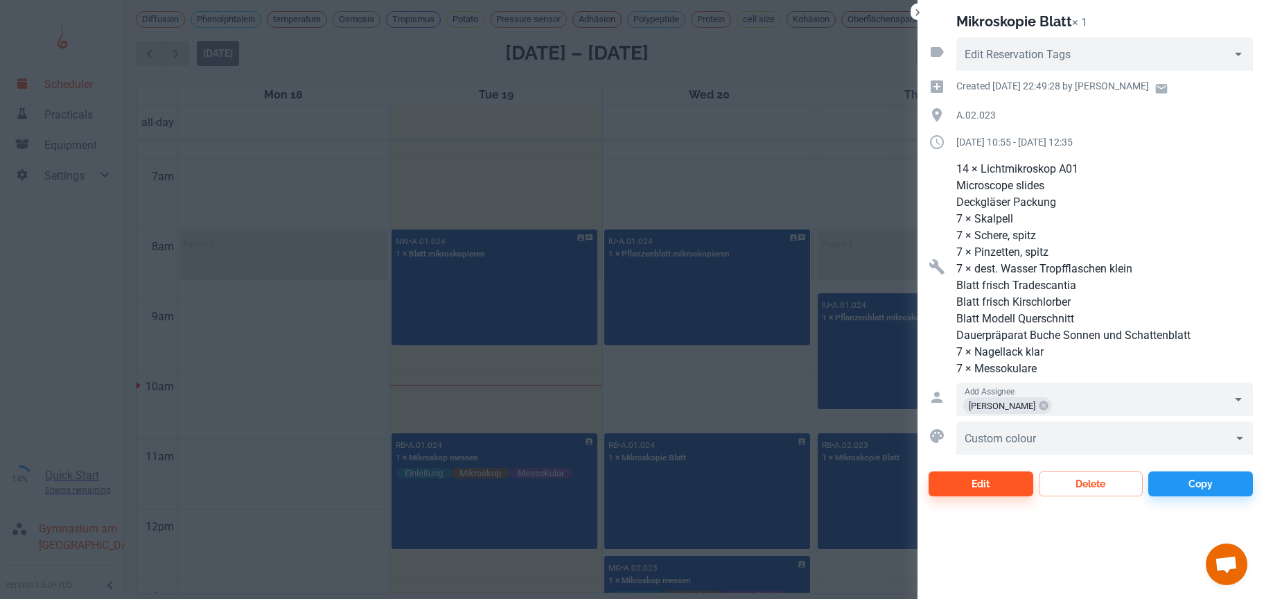
click at [766, 416] on div at bounding box center [632, 299] width 1264 height 599
